Goal: Download file/media

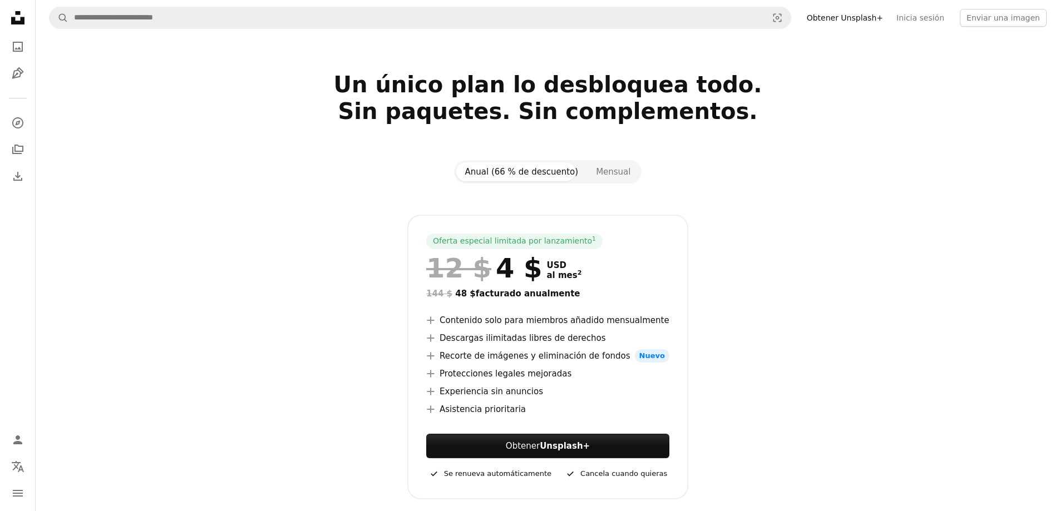
click at [167, 105] on section "Un único plan lo desbloquea todo. Sin paquetes. Sin complementos. Anual (66 % d…" at bounding box center [548, 305] width 1024 height 469
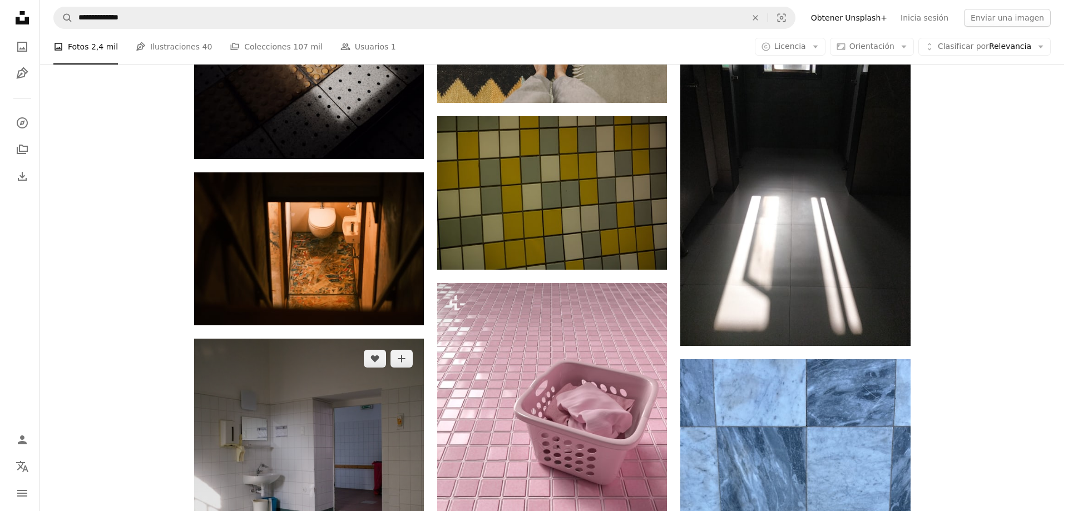
scroll to position [5191, 0]
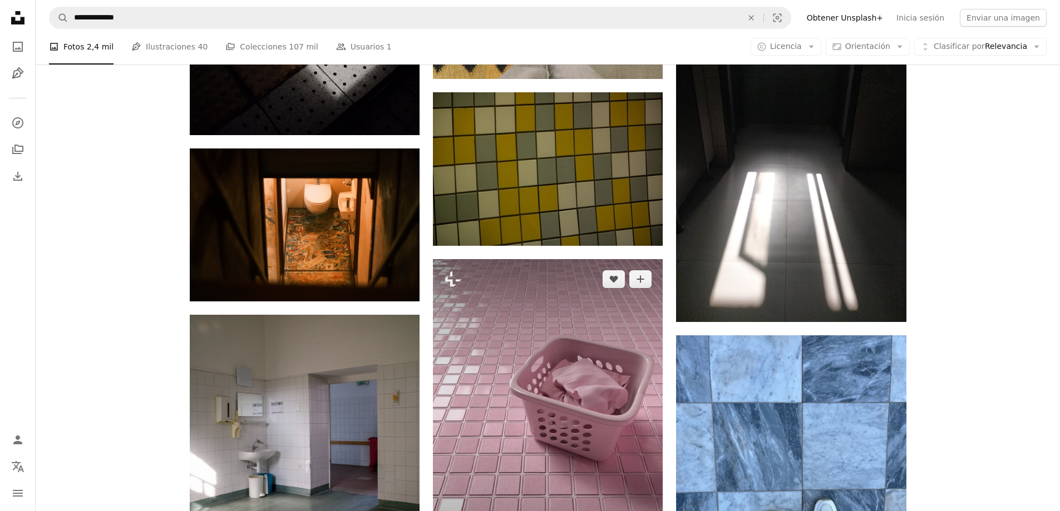
click at [509, 259] on img at bounding box center [548, 412] width 230 height 306
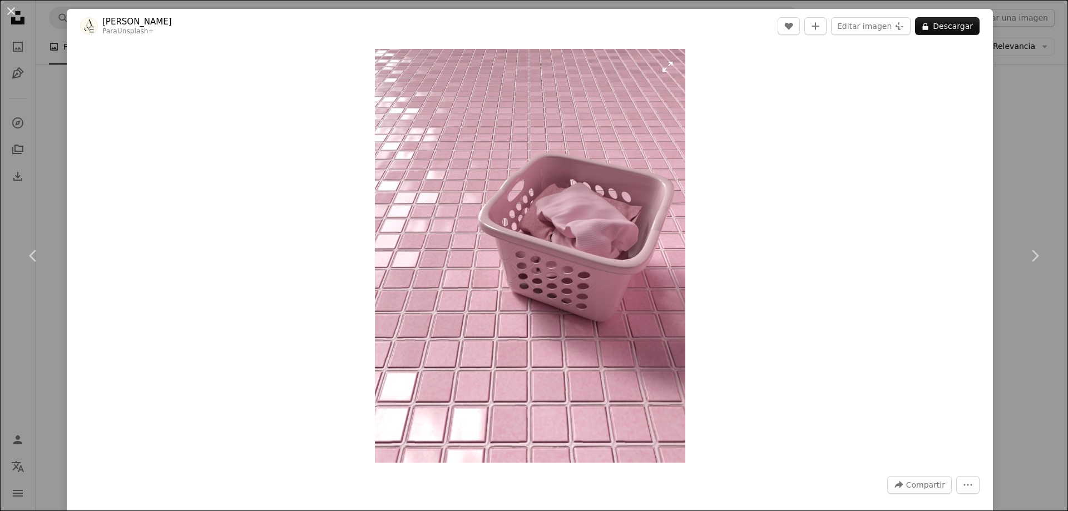
drag, startPoint x: 595, startPoint y: 204, endPoint x: 543, endPoint y: 204, distance: 51.2
click at [543, 204] on img "Ampliar en esta imagen" at bounding box center [530, 256] width 310 height 414
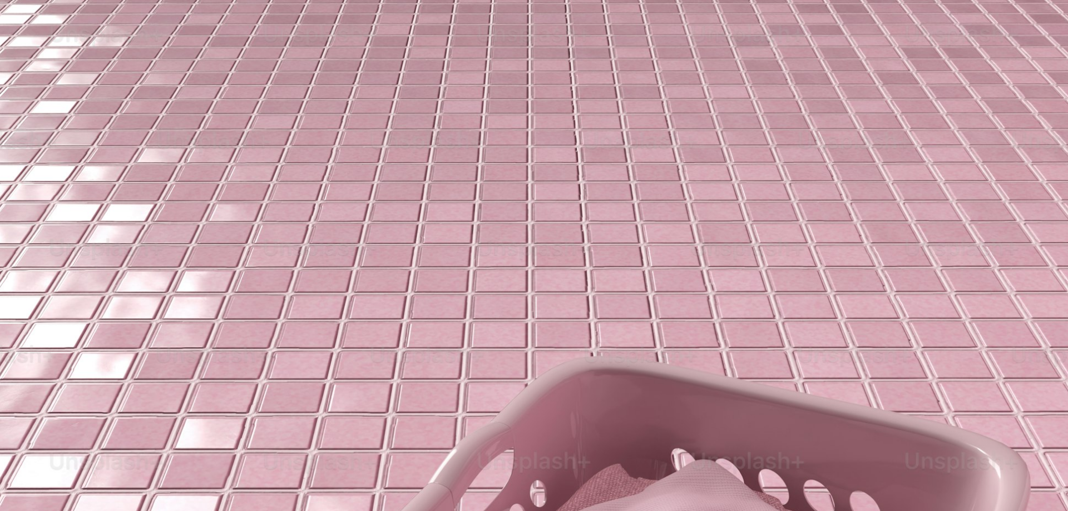
scroll to position [446, 0]
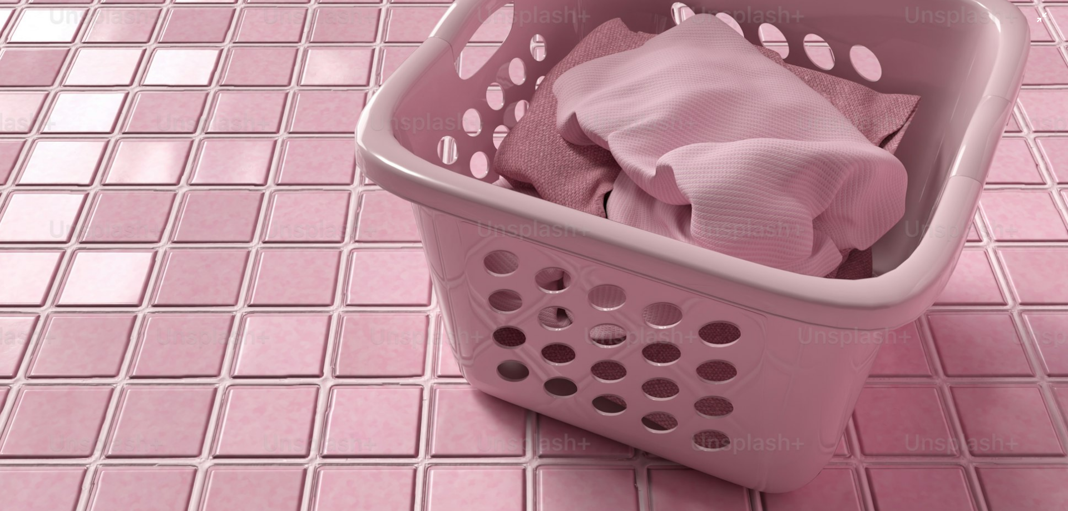
click at [214, 182] on img "Reducir el zoom en esta imagen" at bounding box center [533, 266] width 1069 height 1426
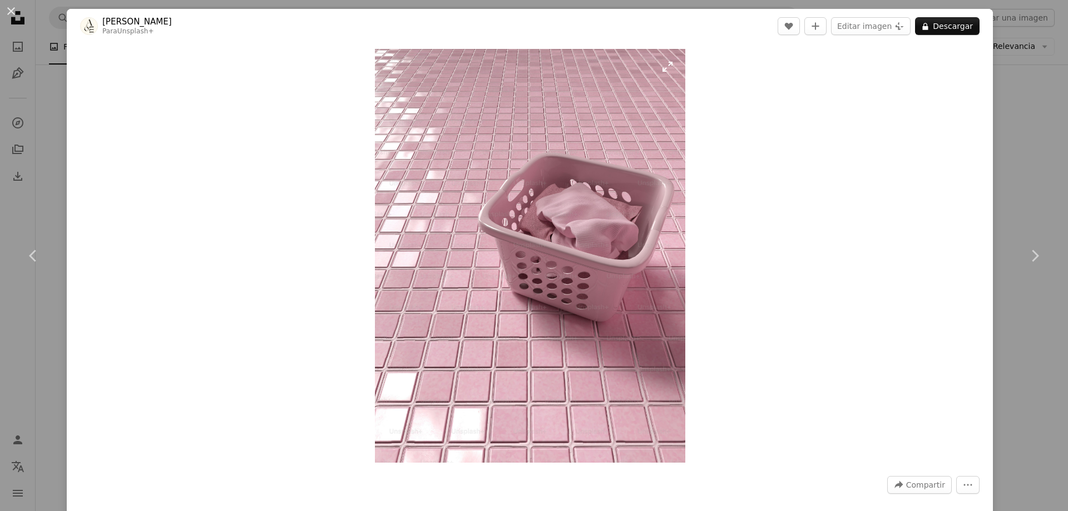
click at [437, 199] on img "Ampliar en esta imagen" at bounding box center [530, 256] width 310 height 414
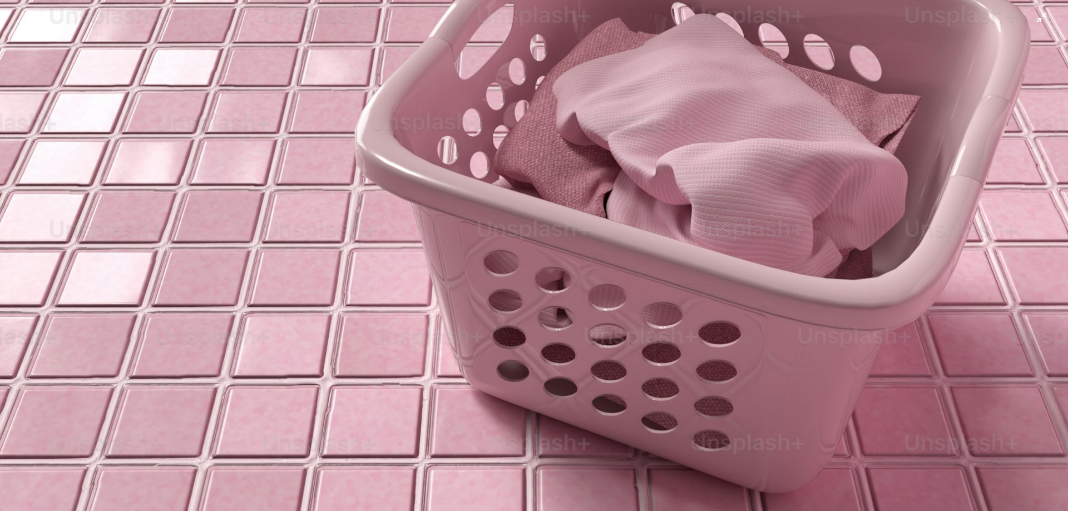
click at [424, 207] on img "Reducir el zoom en esta imagen" at bounding box center [533, 266] width 1069 height 1426
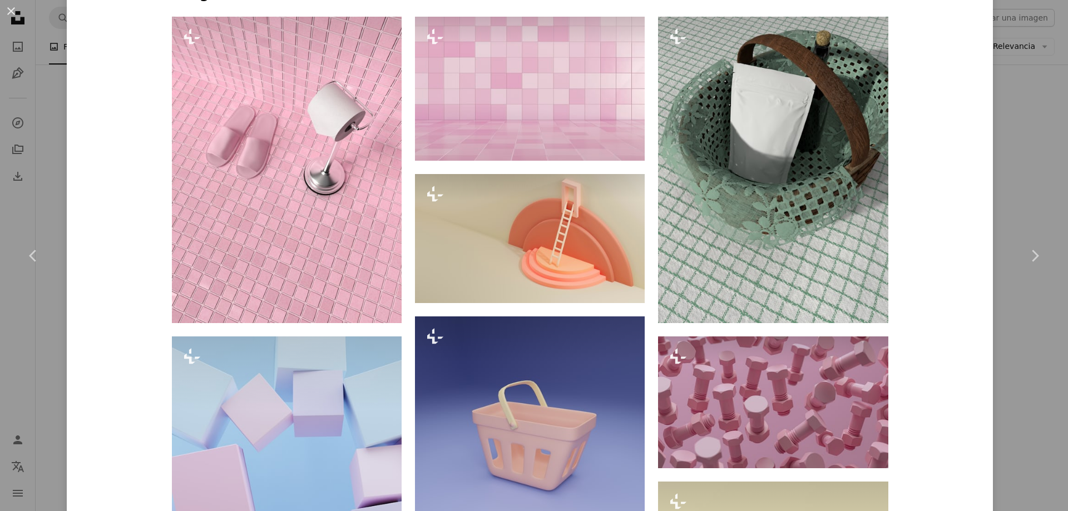
scroll to position [667, 0]
